Goal: Transaction & Acquisition: Purchase product/service

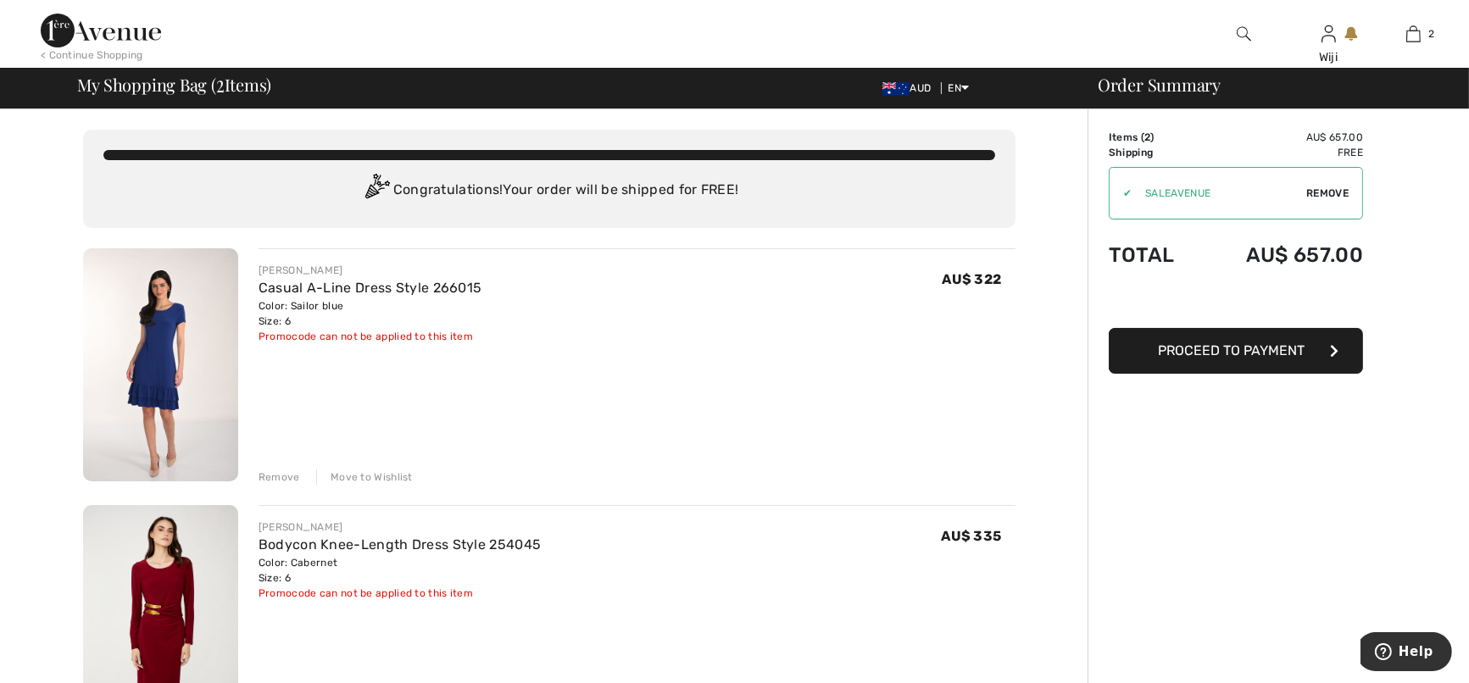
click at [171, 364] on img at bounding box center [160, 364] width 155 height 233
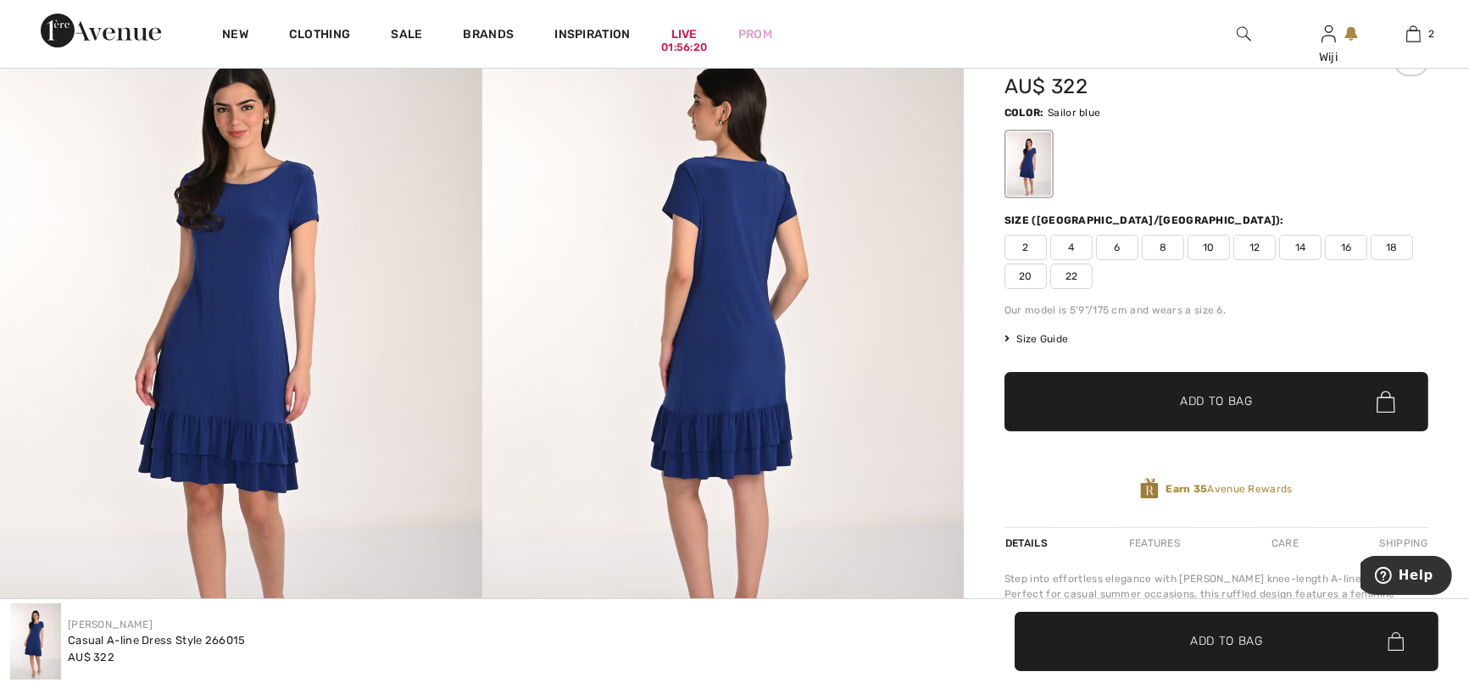
scroll to position [212, 0]
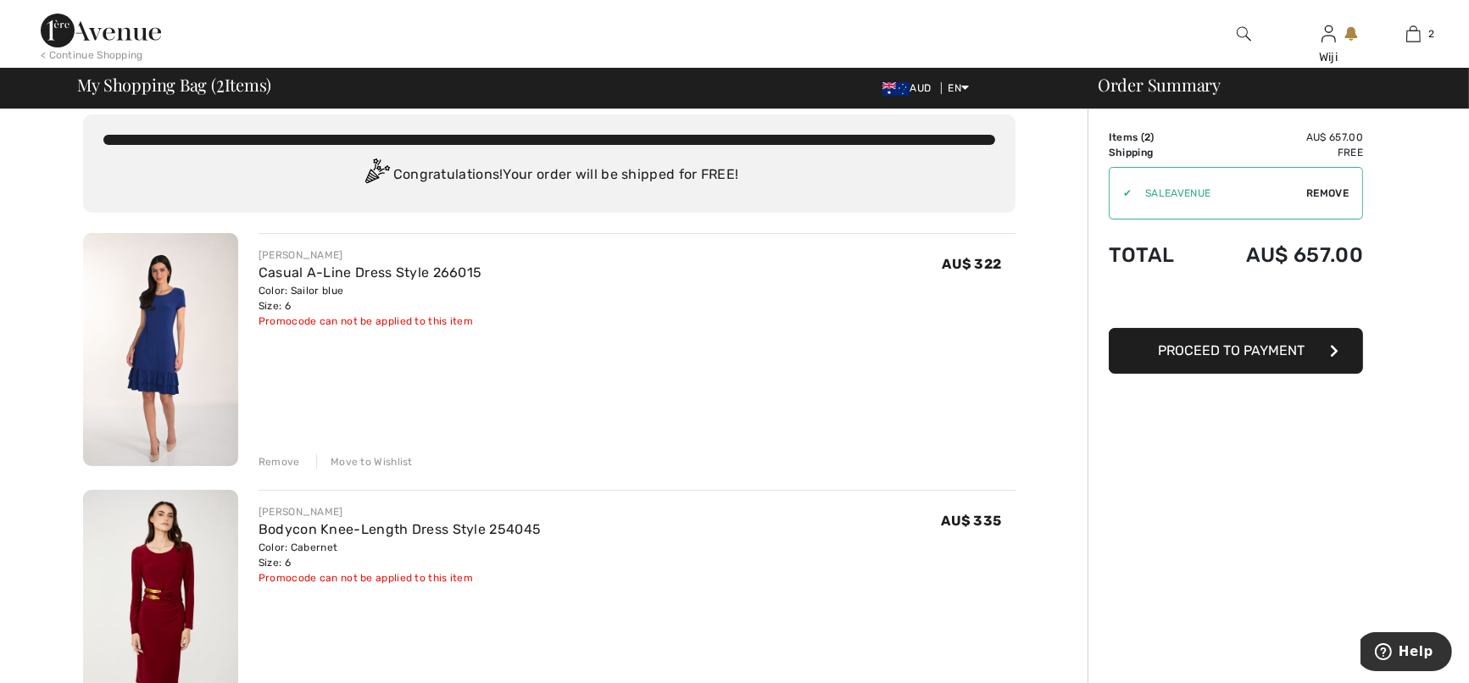
click at [369, 462] on div "Move to Wishlist" at bounding box center [364, 461] width 97 height 15
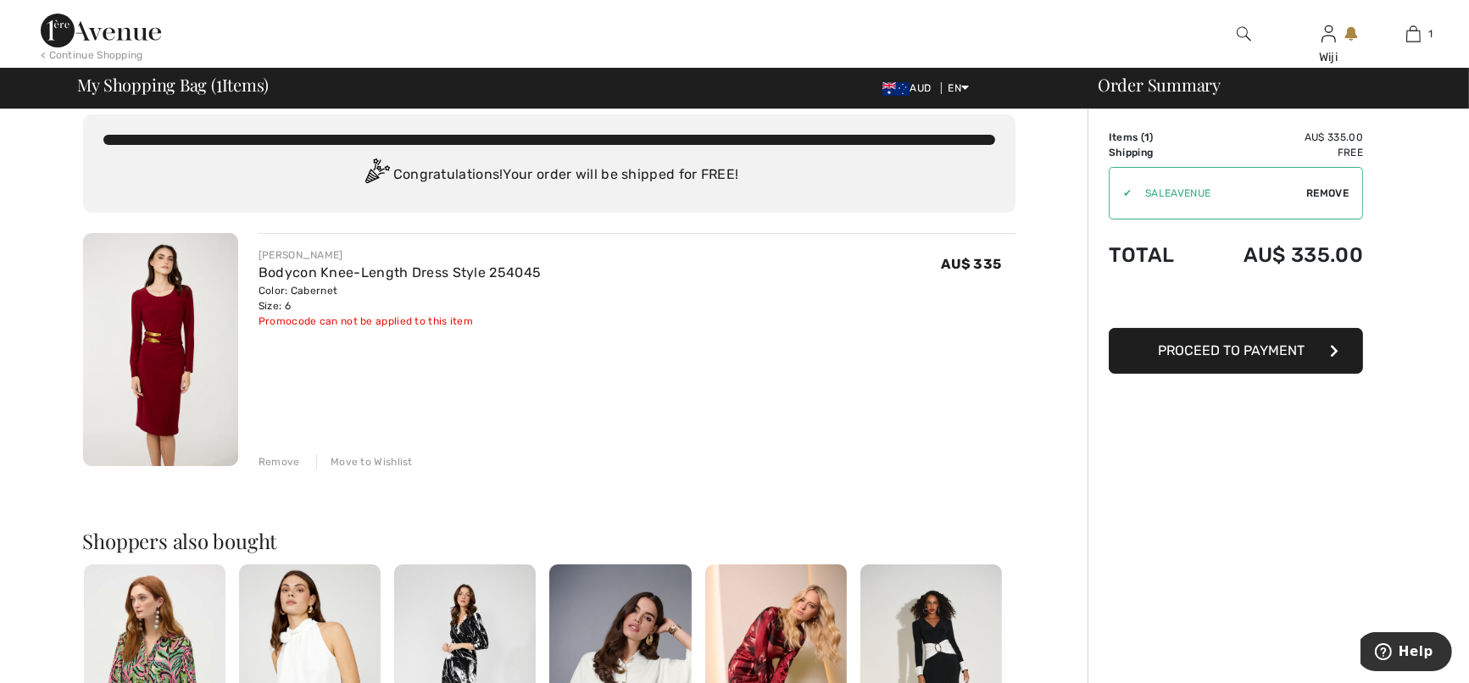
click at [187, 347] on img at bounding box center [160, 349] width 155 height 233
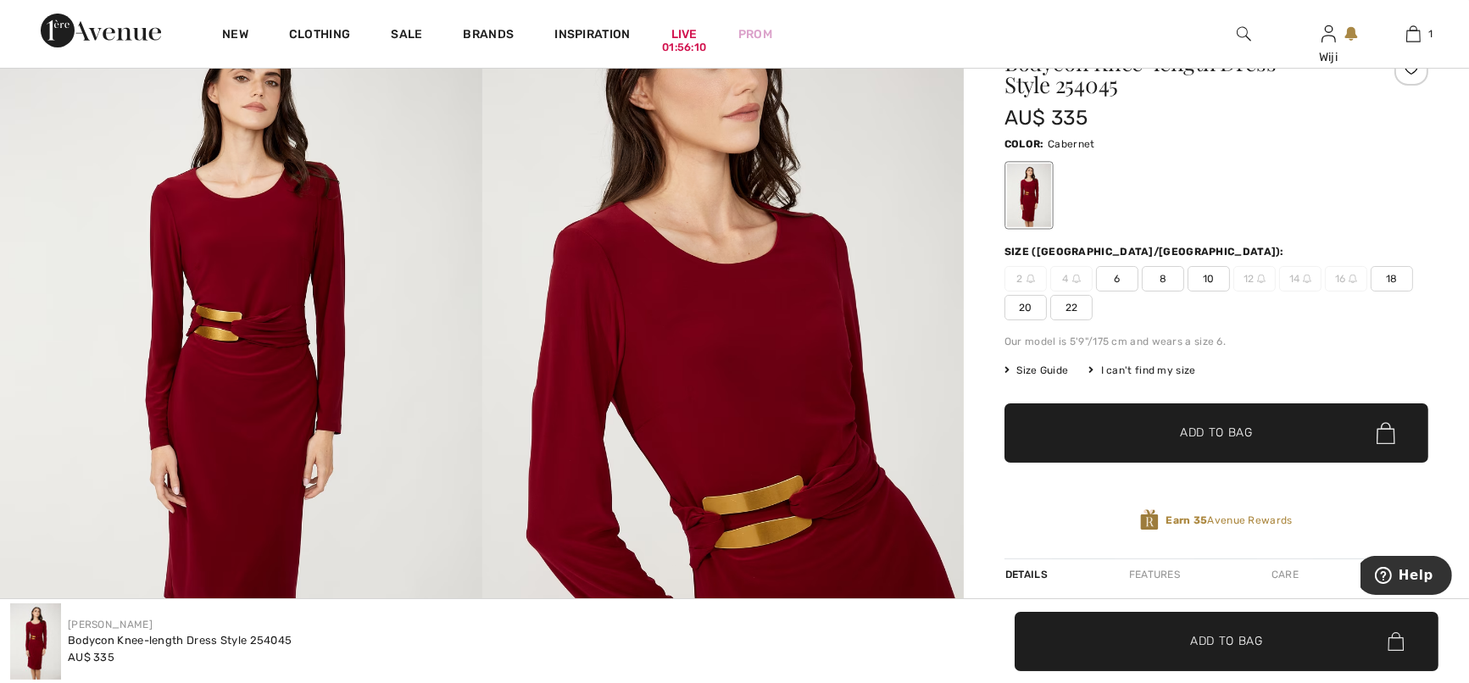
scroll to position [212, 0]
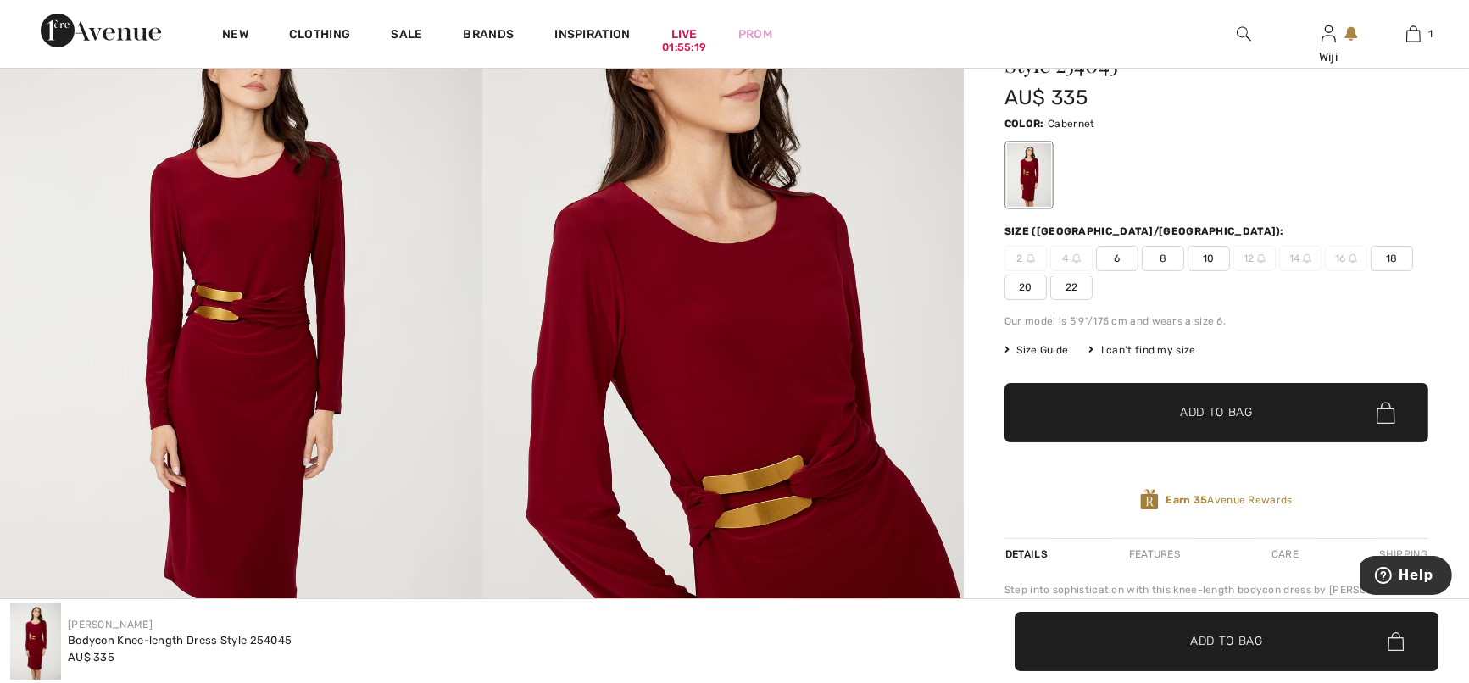
click at [1110, 261] on span "6" at bounding box center [1117, 258] width 42 height 25
click at [1158, 412] on span "✔ Added to Bag" at bounding box center [1191, 413] width 103 height 18
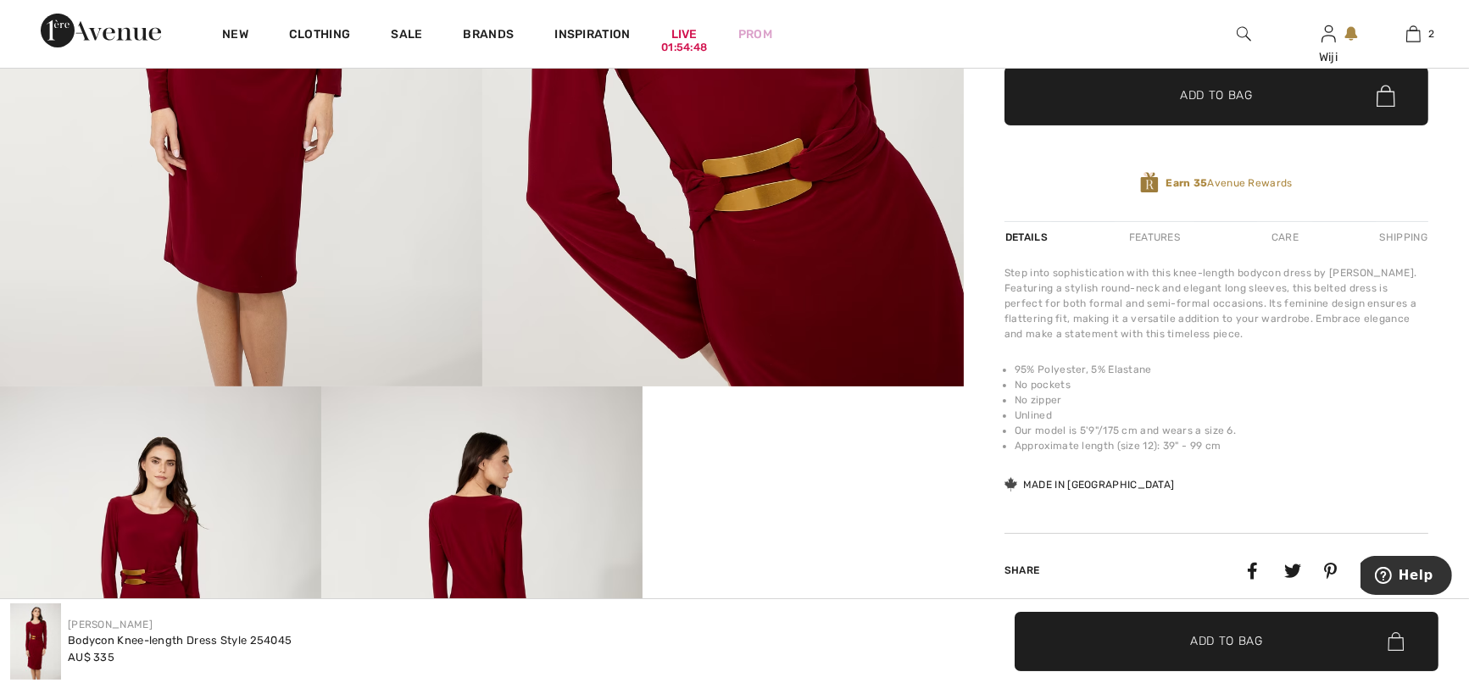
scroll to position [354, 0]
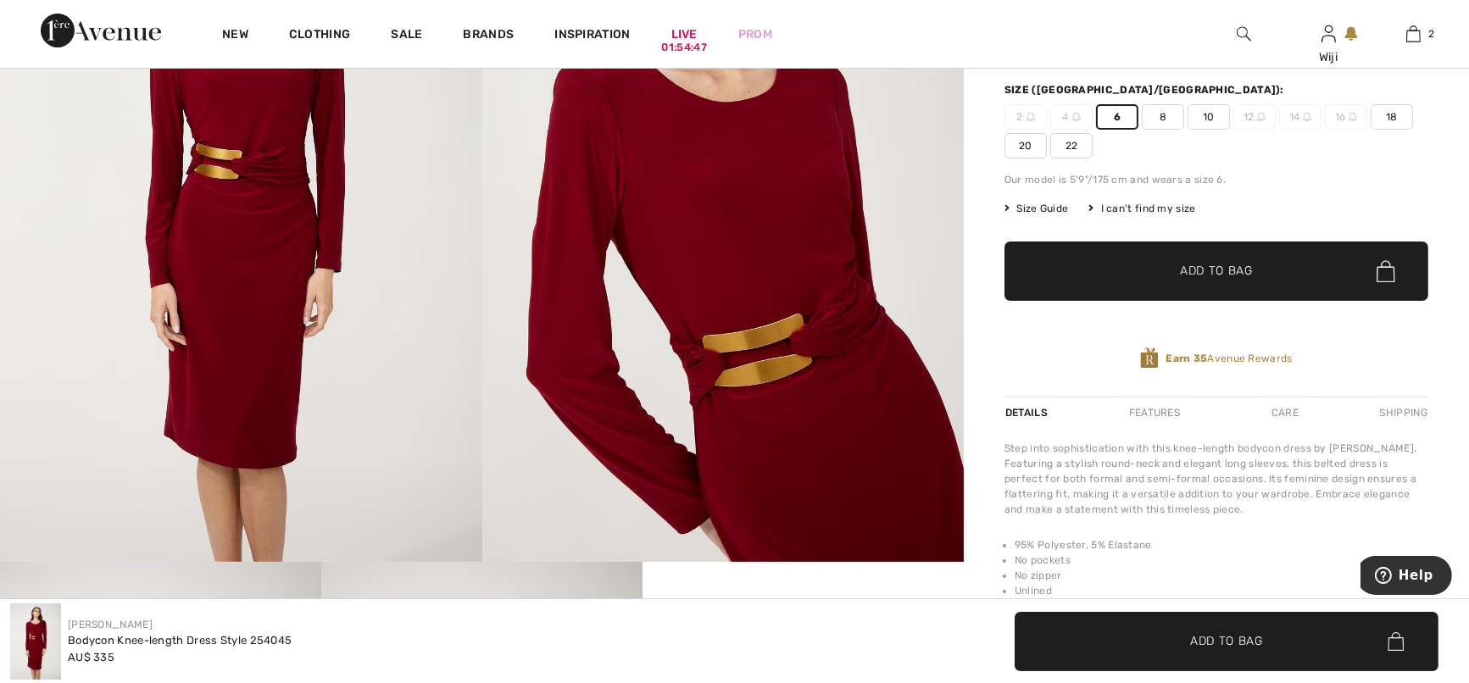
click at [1180, 280] on span "✔ Added to Bag Add to Bag" at bounding box center [1217, 271] width 424 height 59
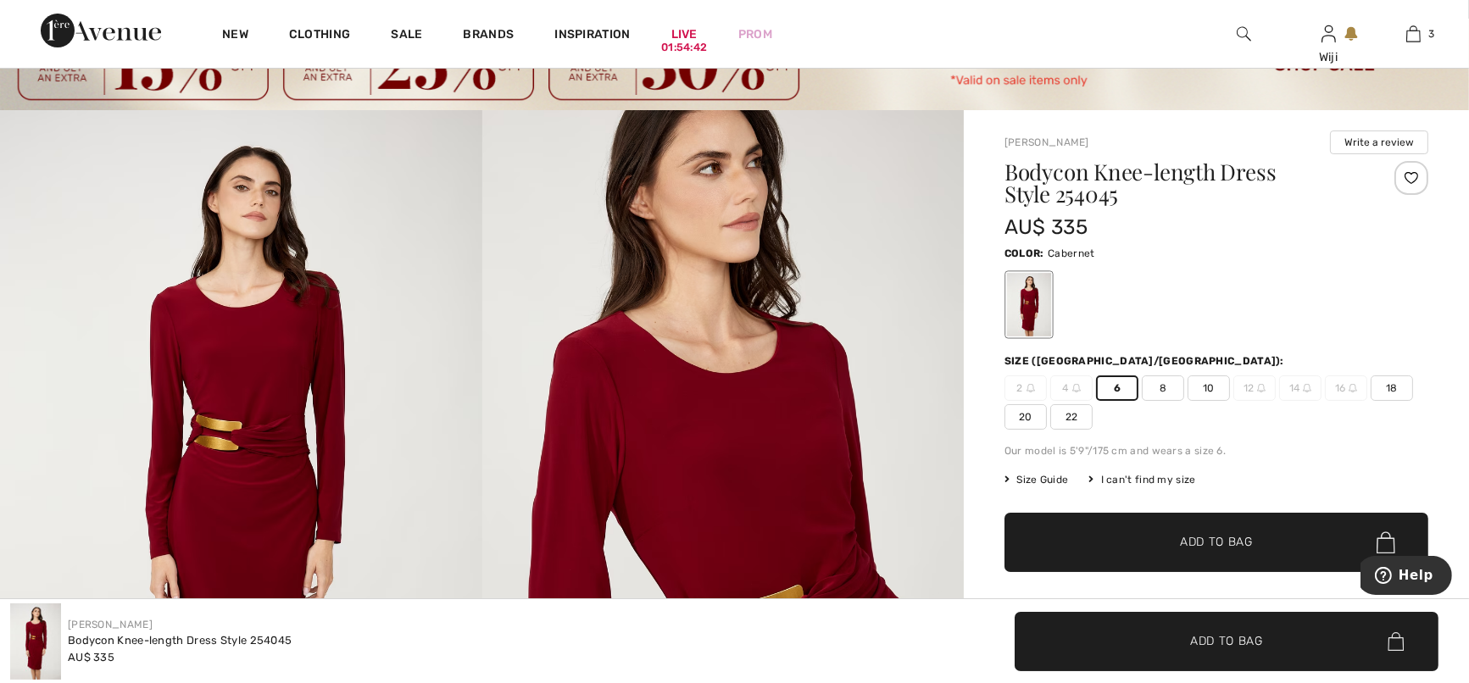
scroll to position [70, 0]
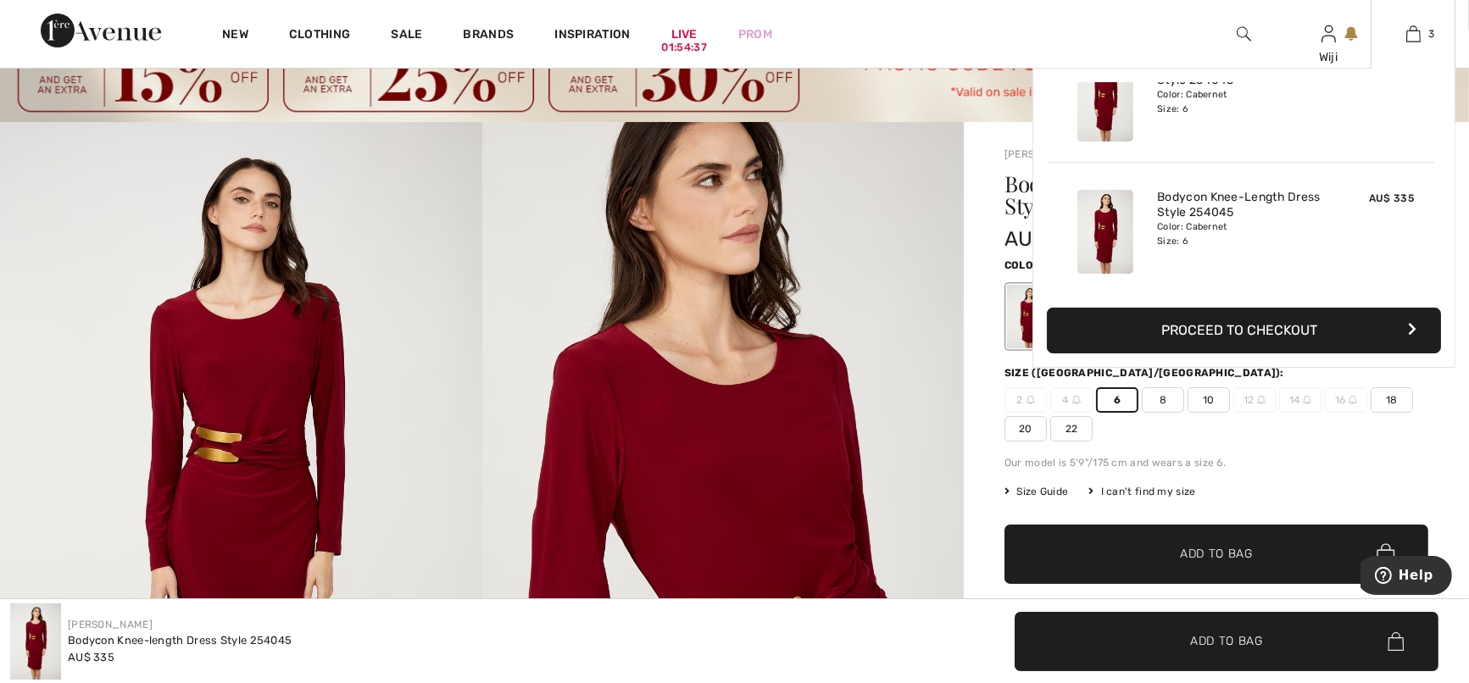
click at [1343, 326] on button "Proceed to Checkout" at bounding box center [1244, 331] width 394 height 46
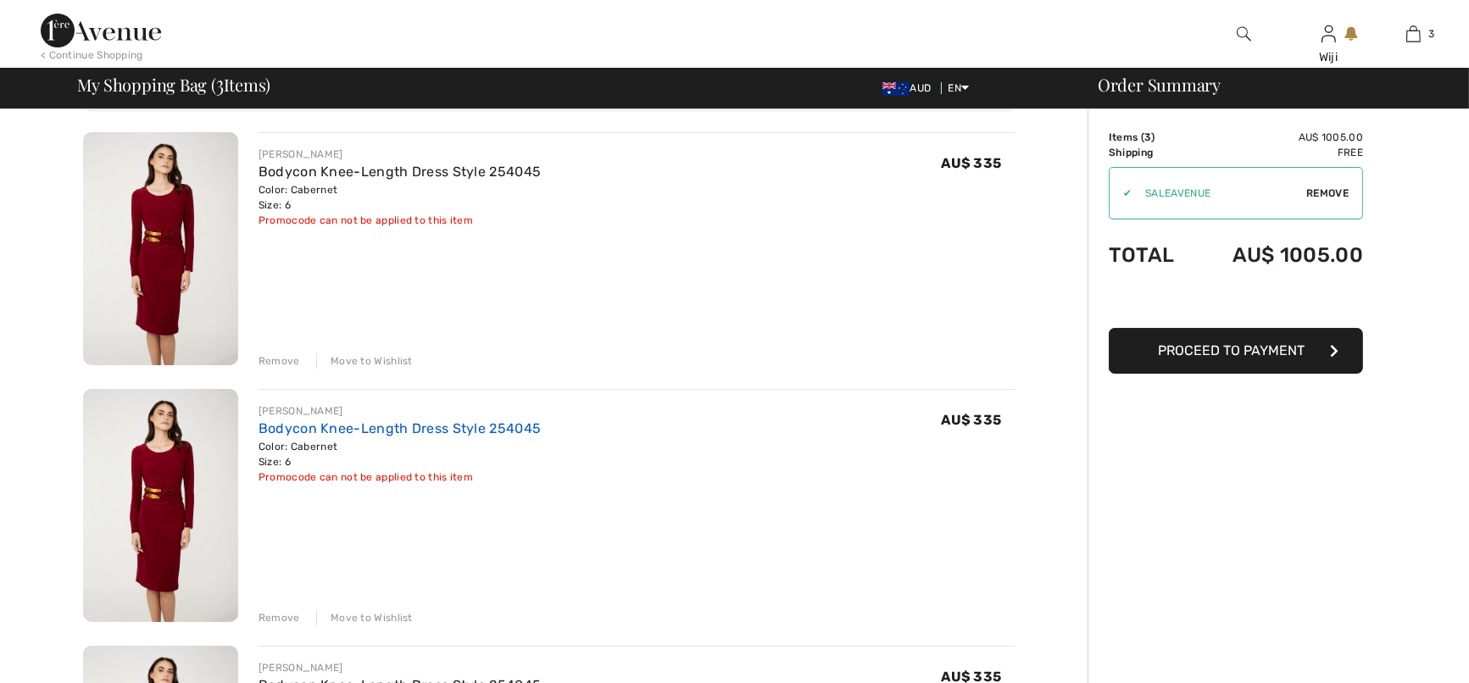
scroll to position [118, 0]
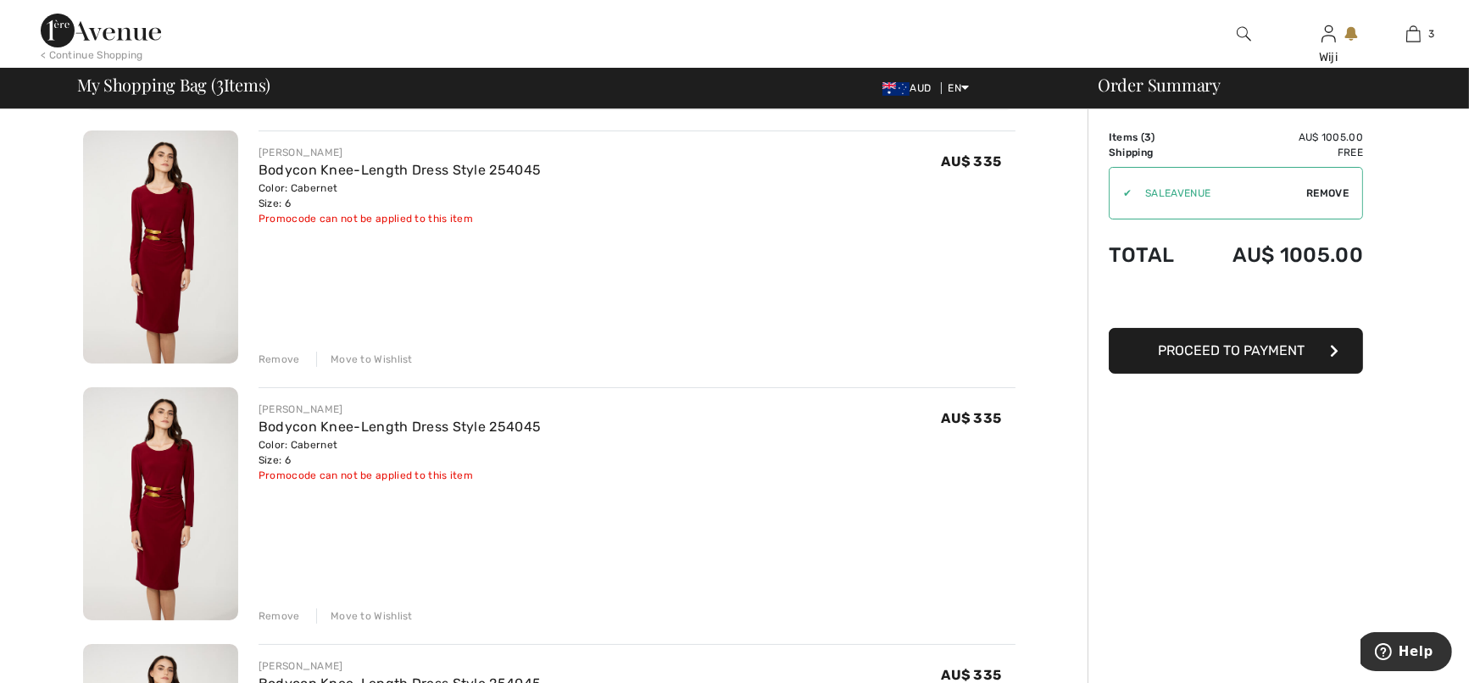
click at [292, 616] on div "Remove" at bounding box center [280, 616] width 42 height 15
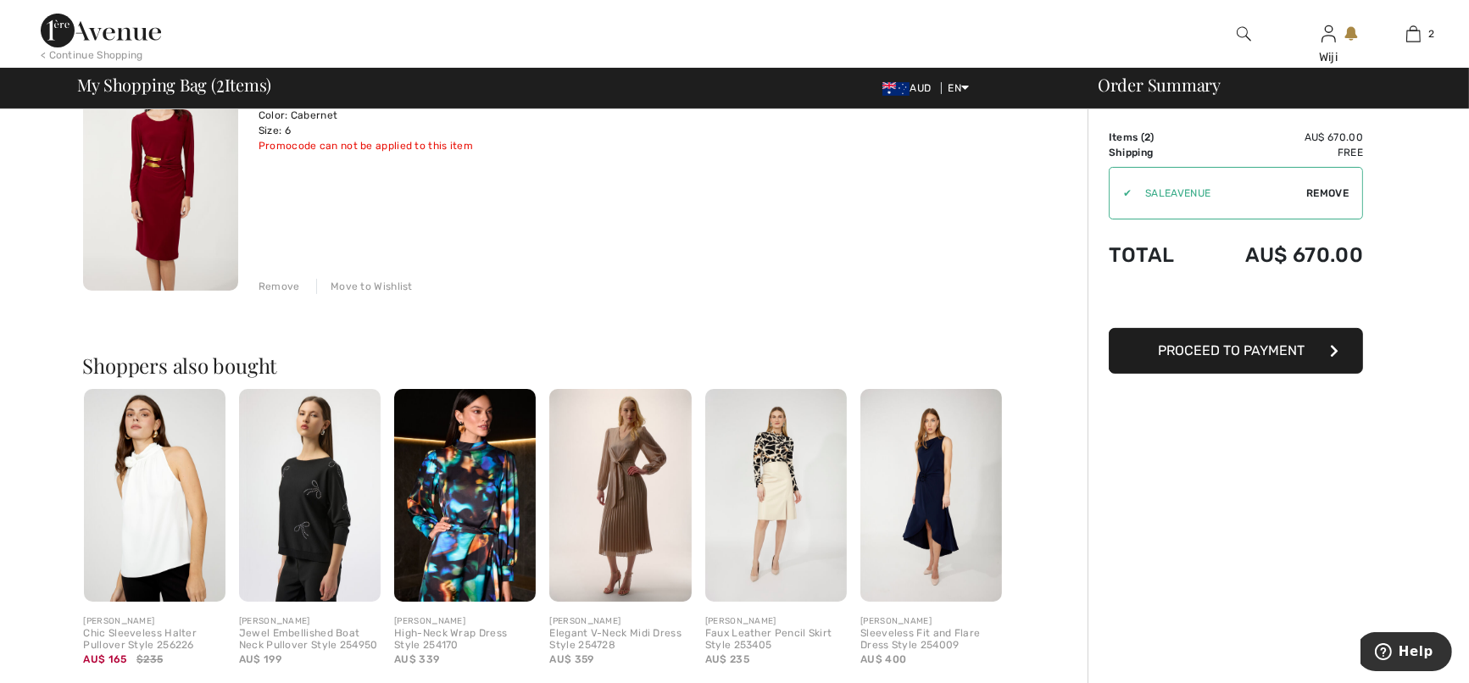
scroll to position [425, 0]
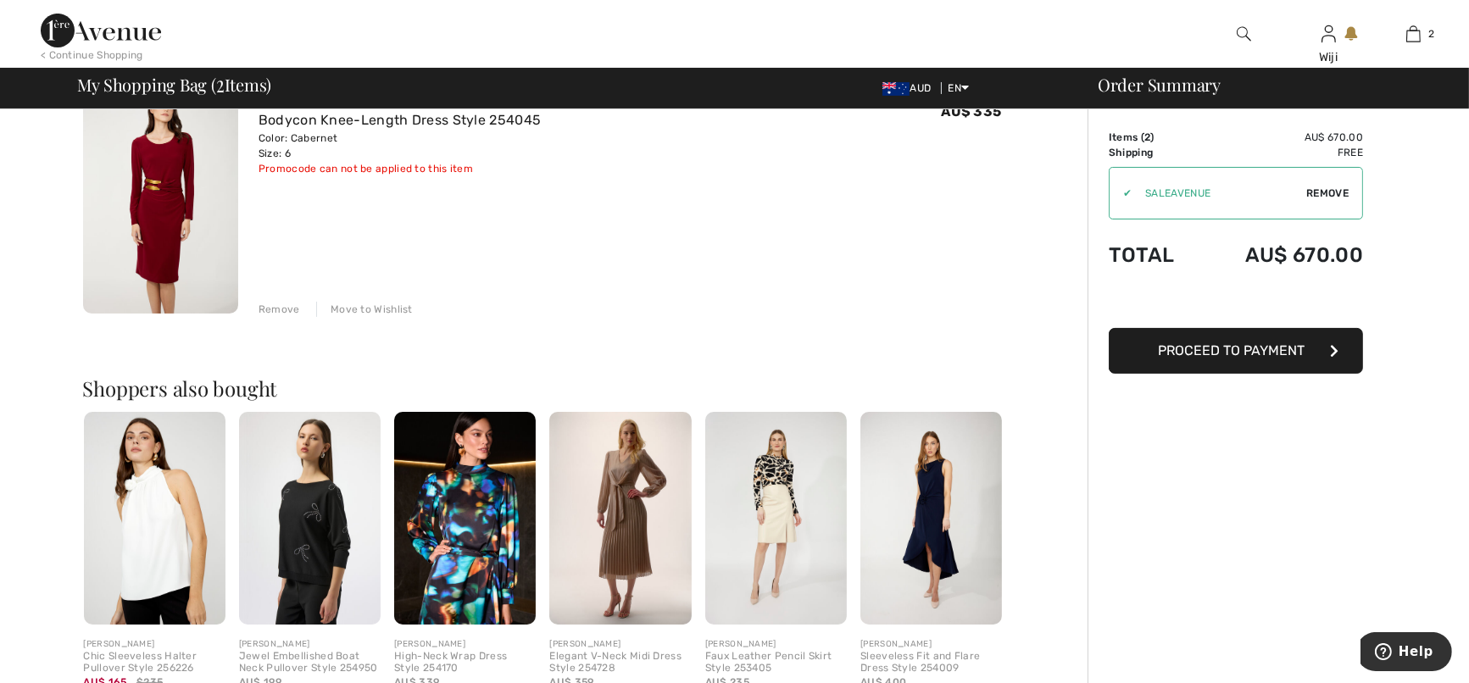
click at [278, 311] on div "Remove" at bounding box center [280, 309] width 42 height 15
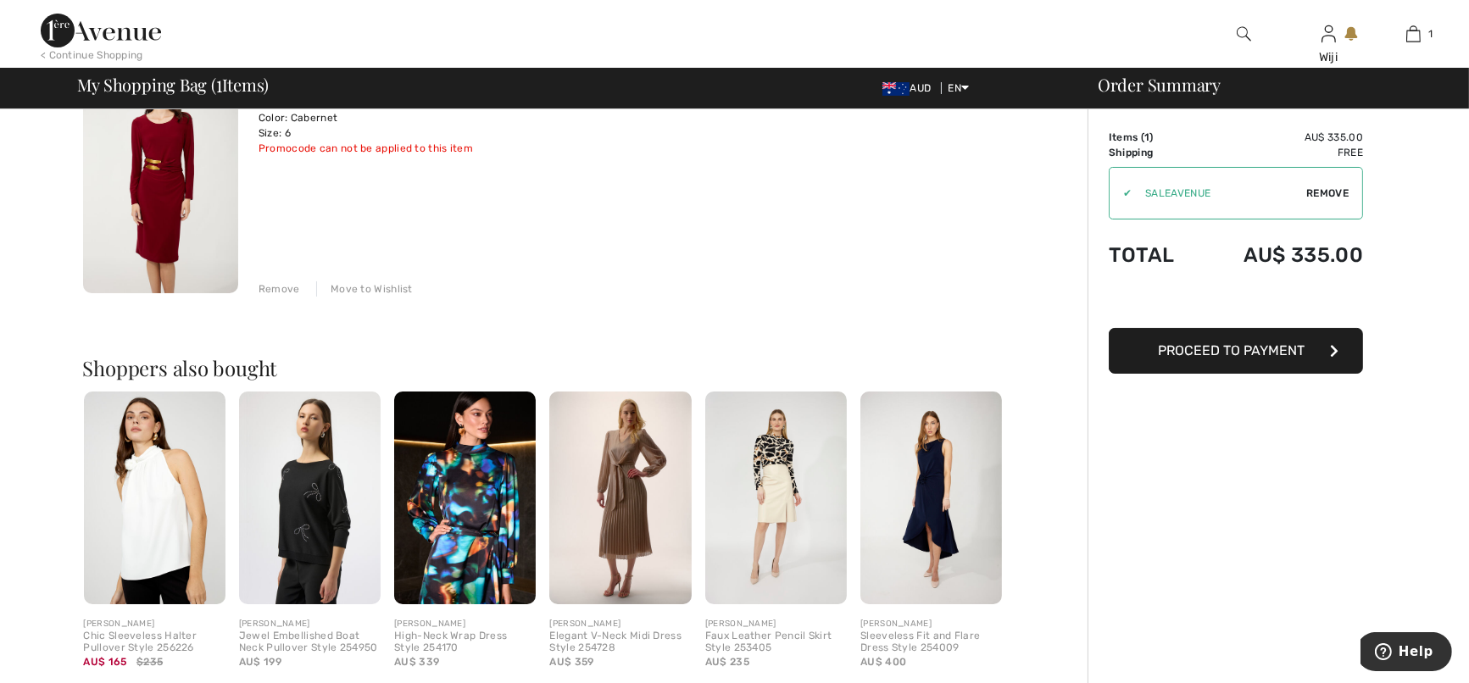
scroll to position [0, 0]
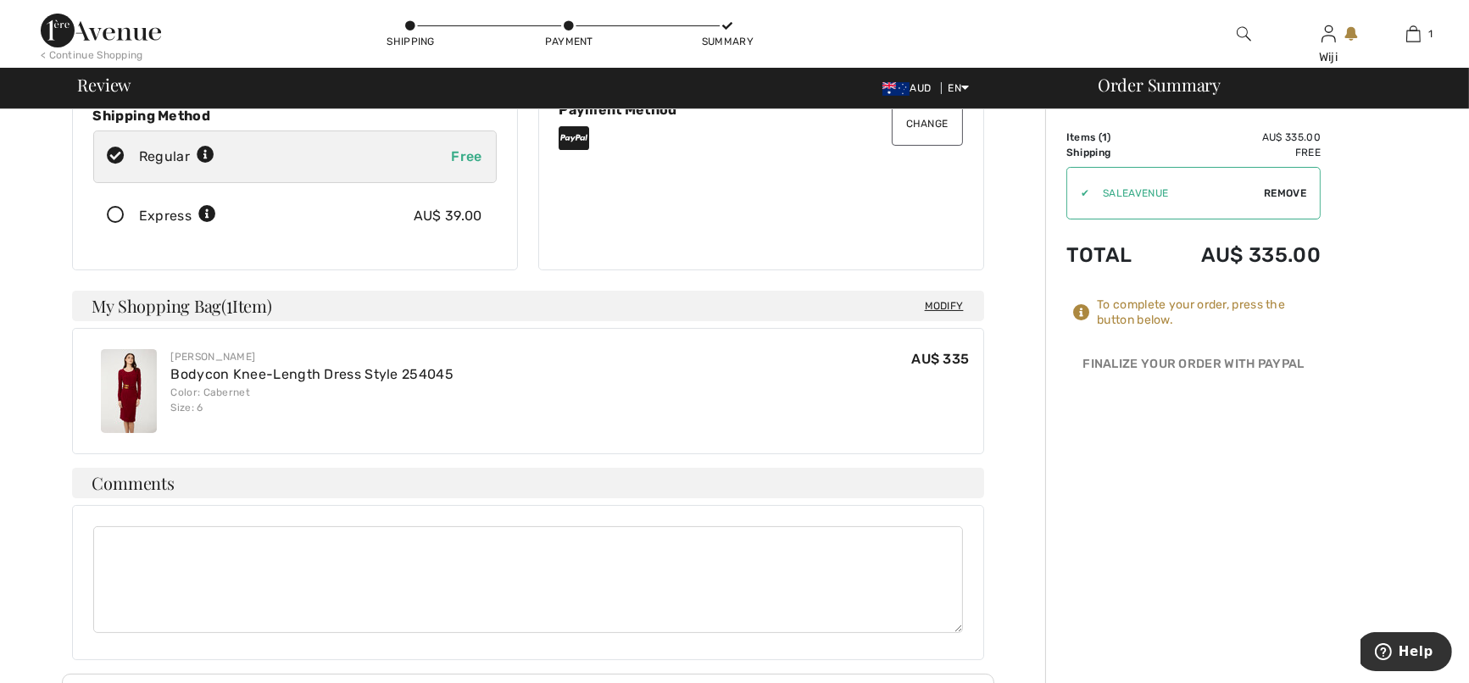
scroll to position [282, 0]
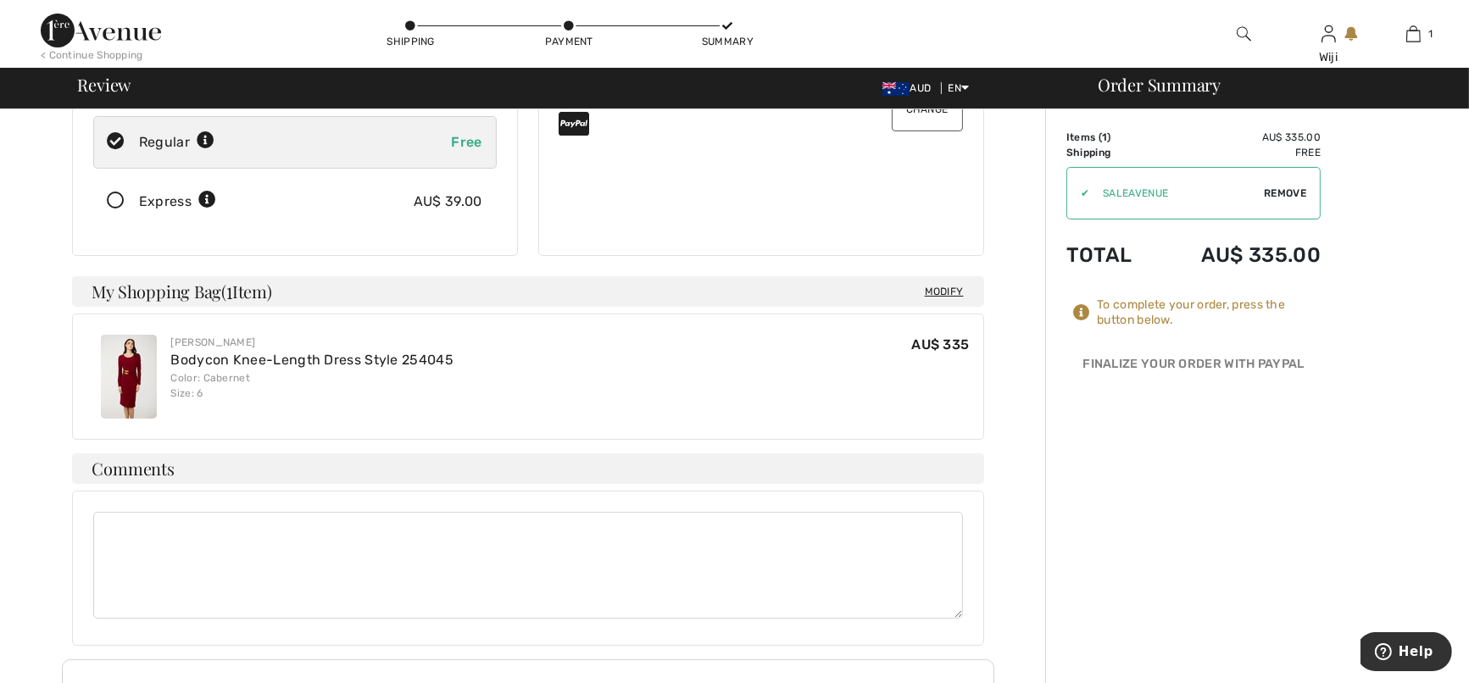
click at [209, 522] on textarea at bounding box center [528, 565] width 870 height 107
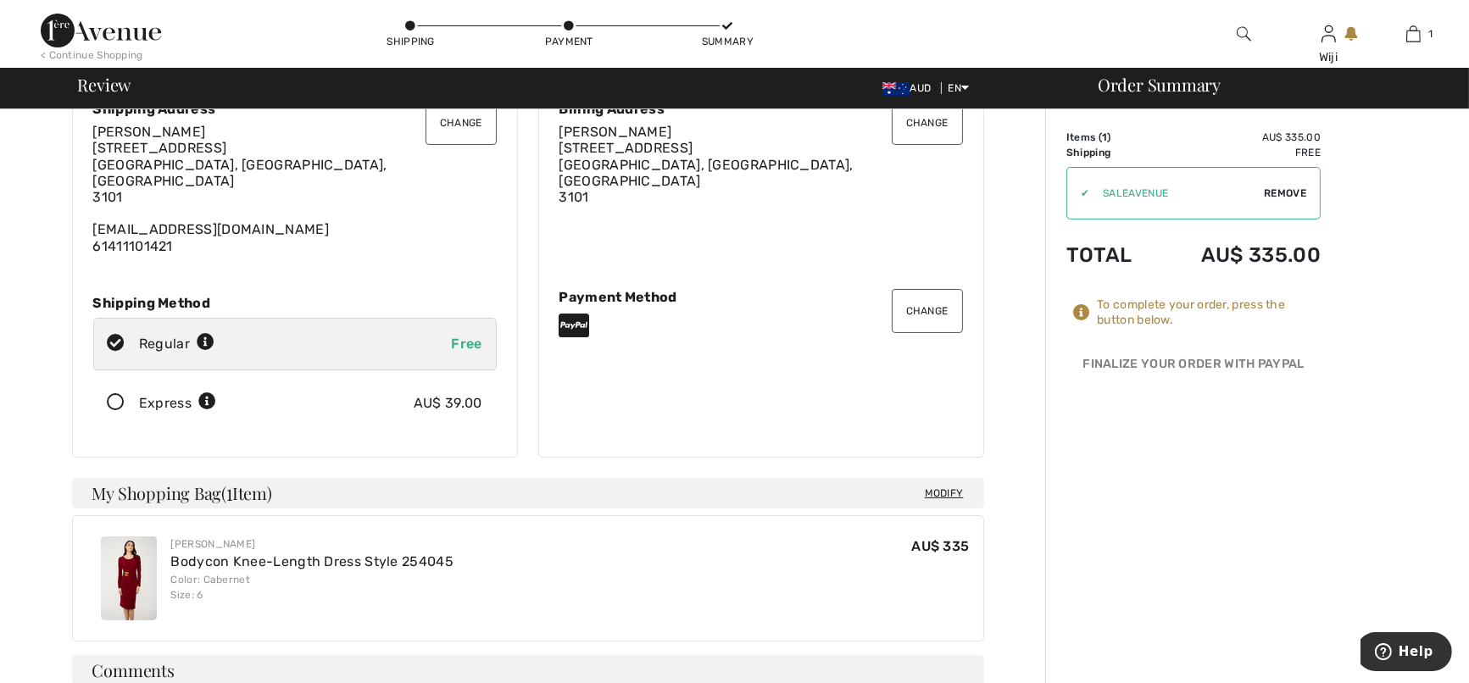
scroll to position [0, 0]
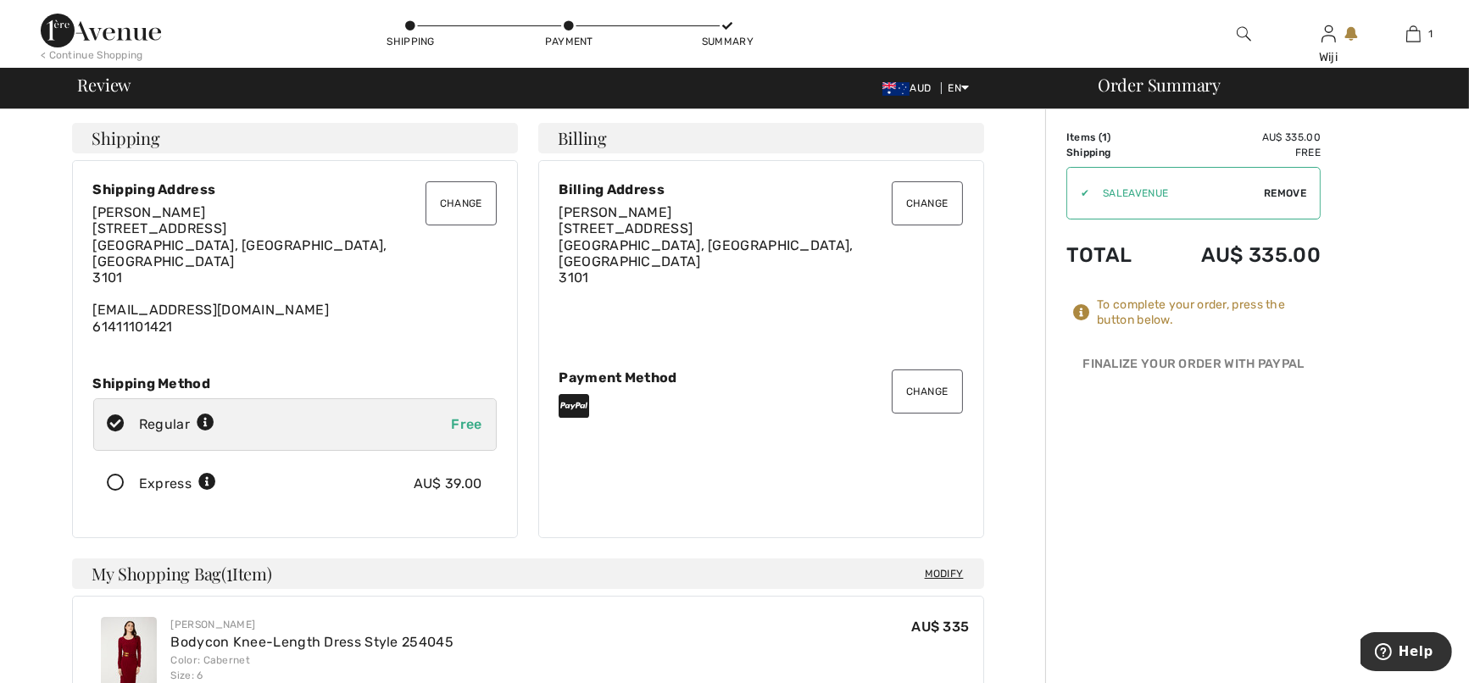
type textarea "Please leave on Front Porch via [GEOGRAPHIC_DATA] (corner property)"
